Goal: Information Seeking & Learning: Learn about a topic

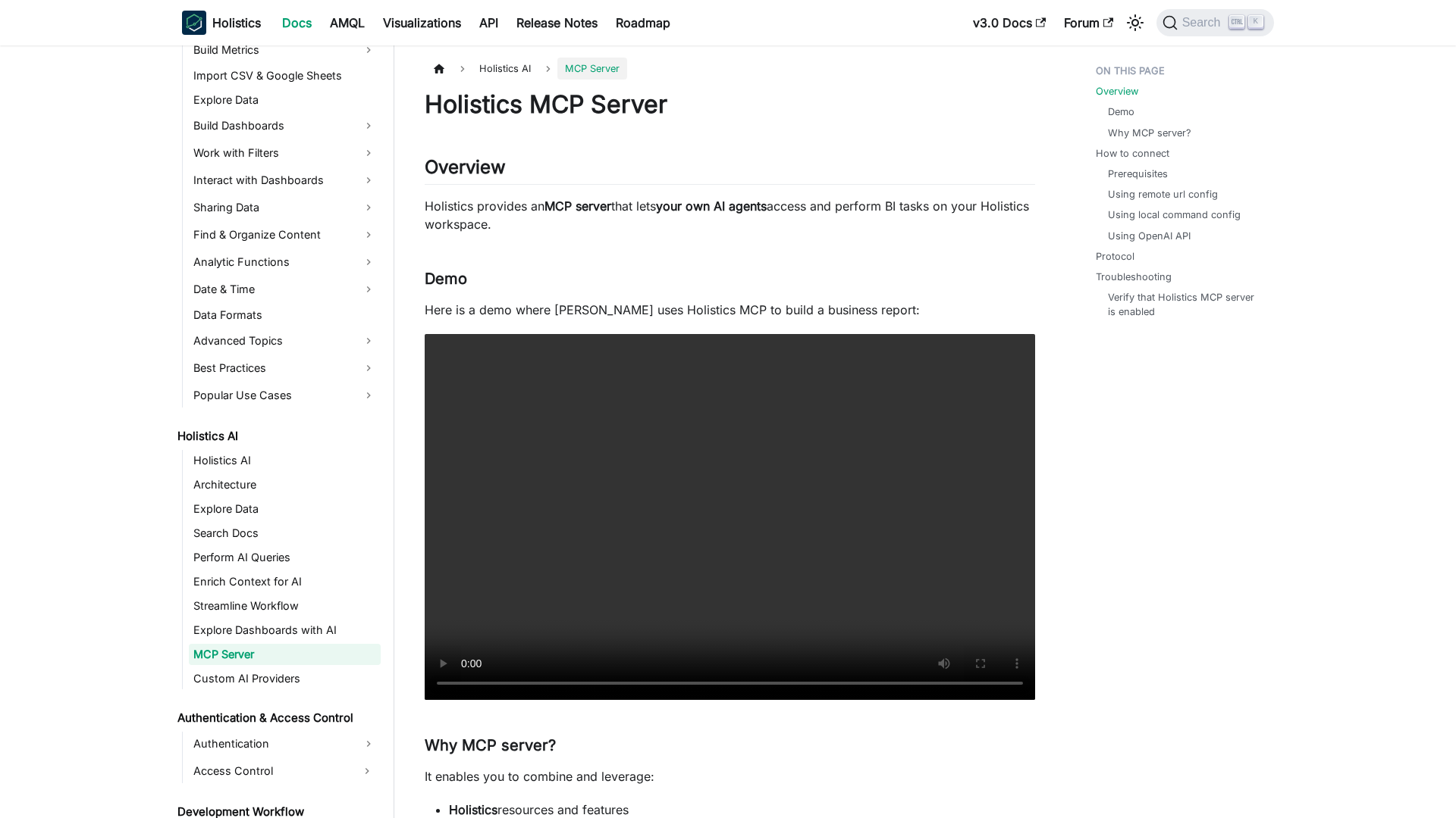
scroll to position [403, 0]
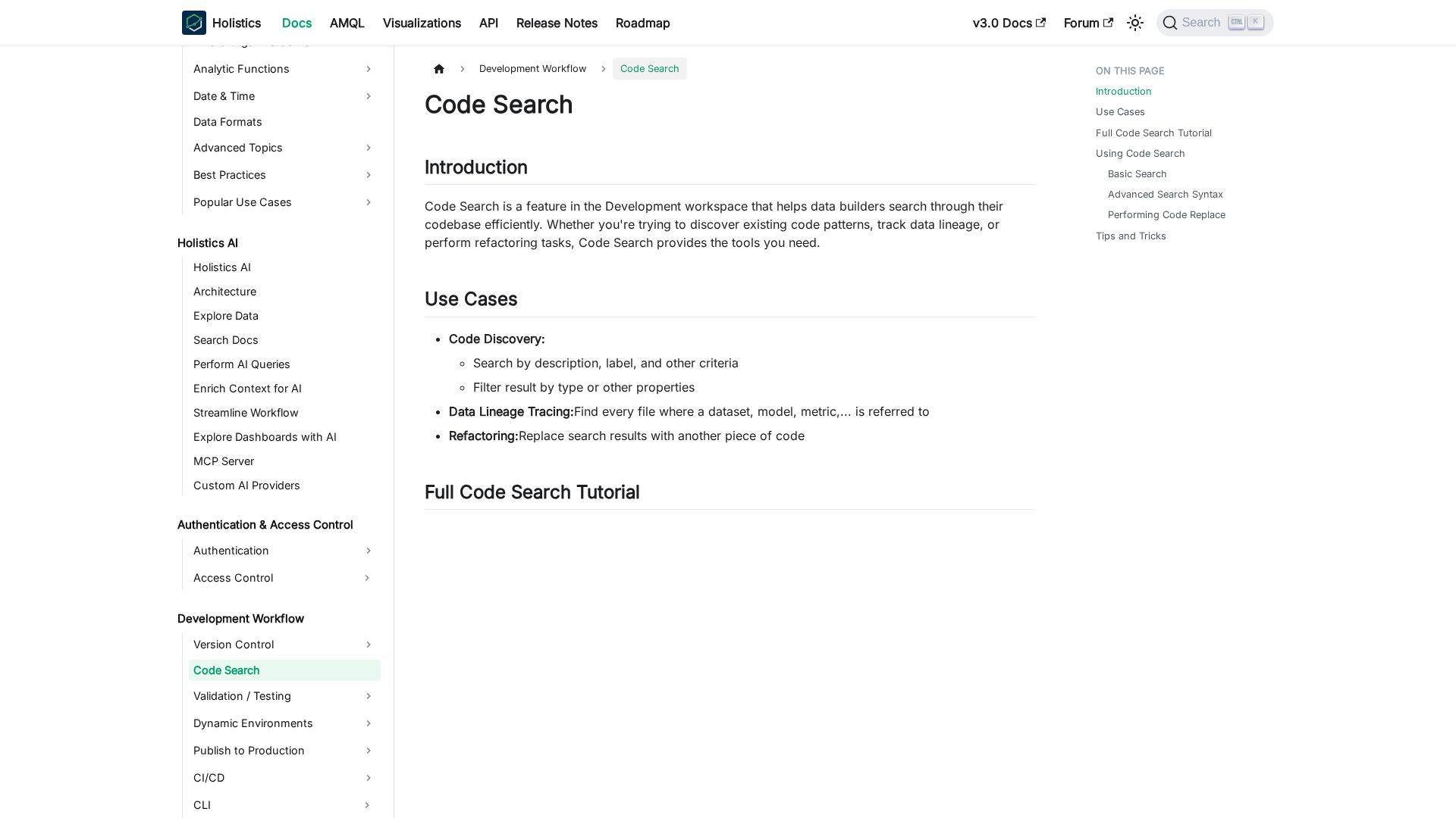
scroll to position [612, 0]
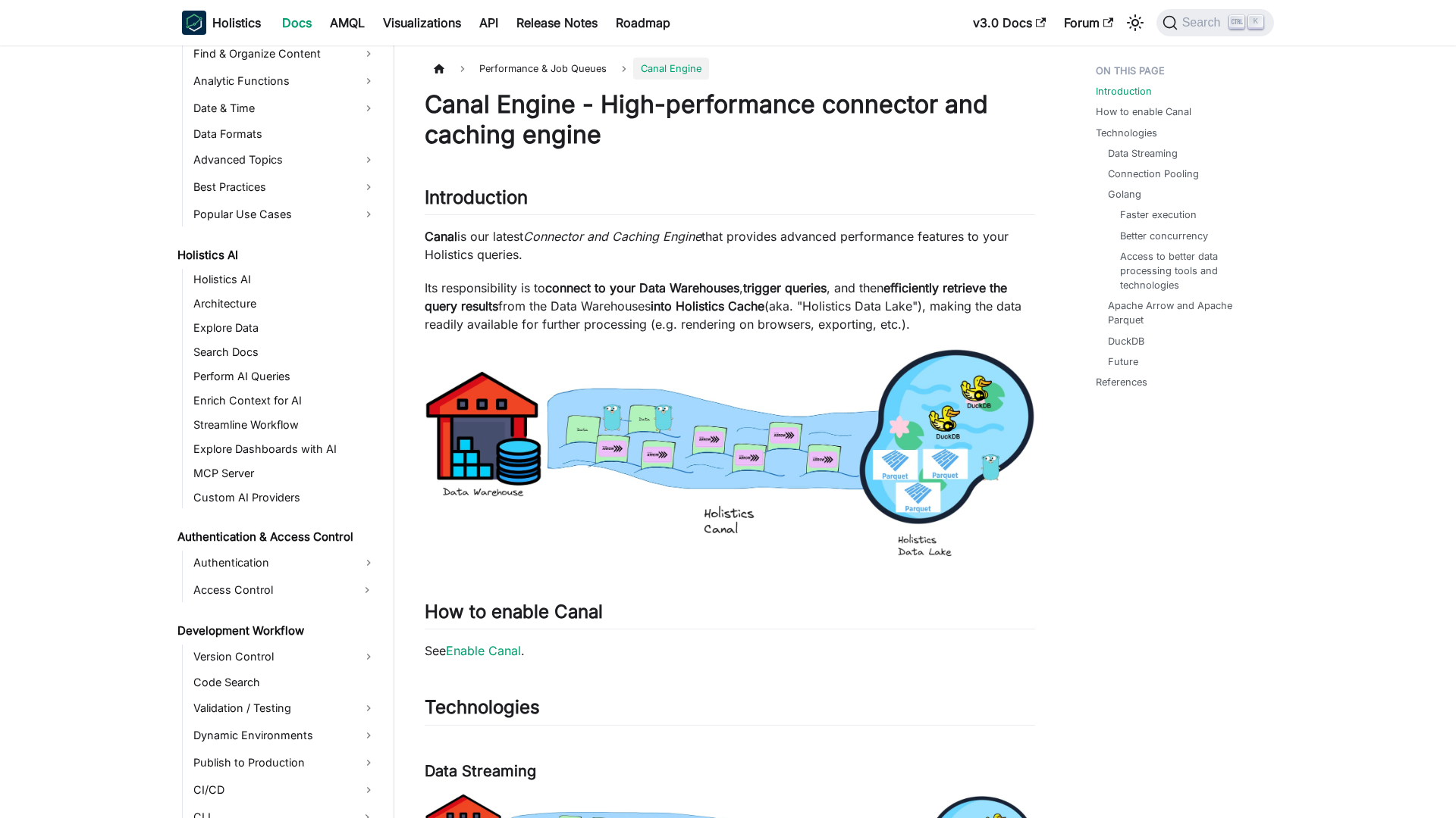
scroll to position [970, 0]
